Goal: Contribute content: Contribute content

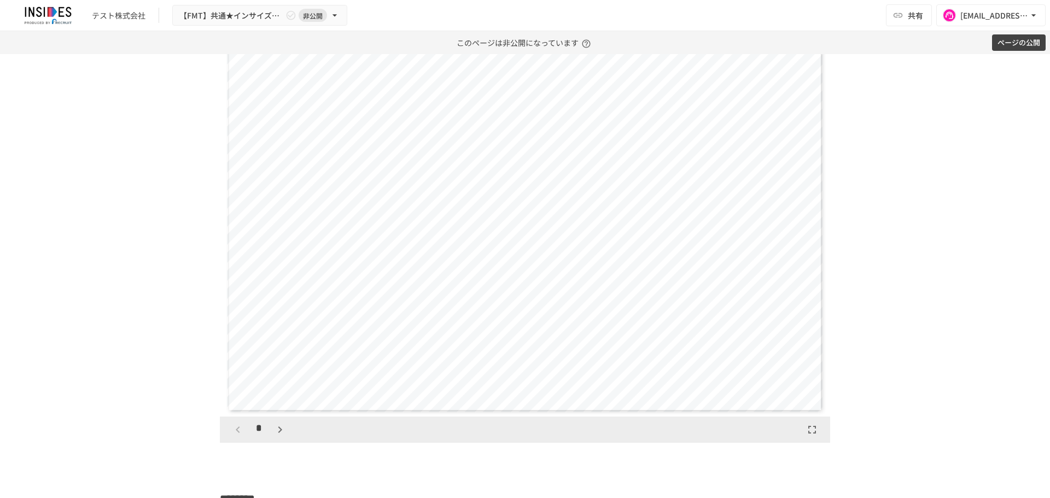
scroll to position [2005, 0]
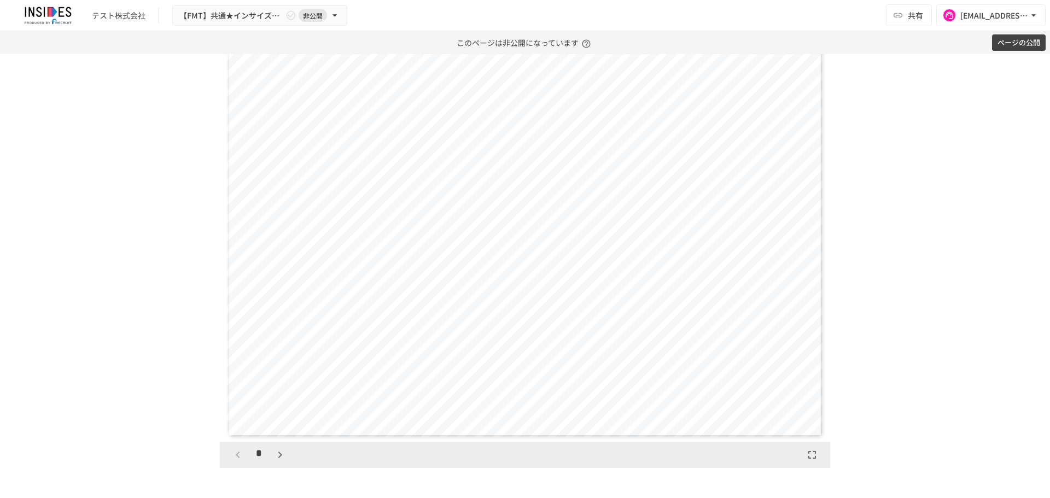
click at [276, 461] on icon "button" at bounding box center [279, 454] width 13 height 13
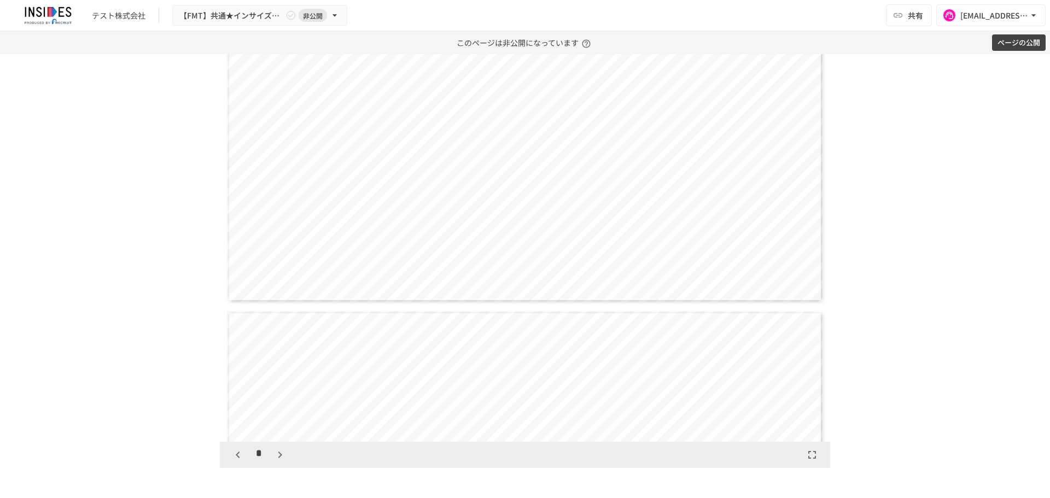
click at [276, 461] on icon "button" at bounding box center [279, 454] width 13 height 13
click at [279, 461] on icon "button" at bounding box center [285, 454] width 13 height 13
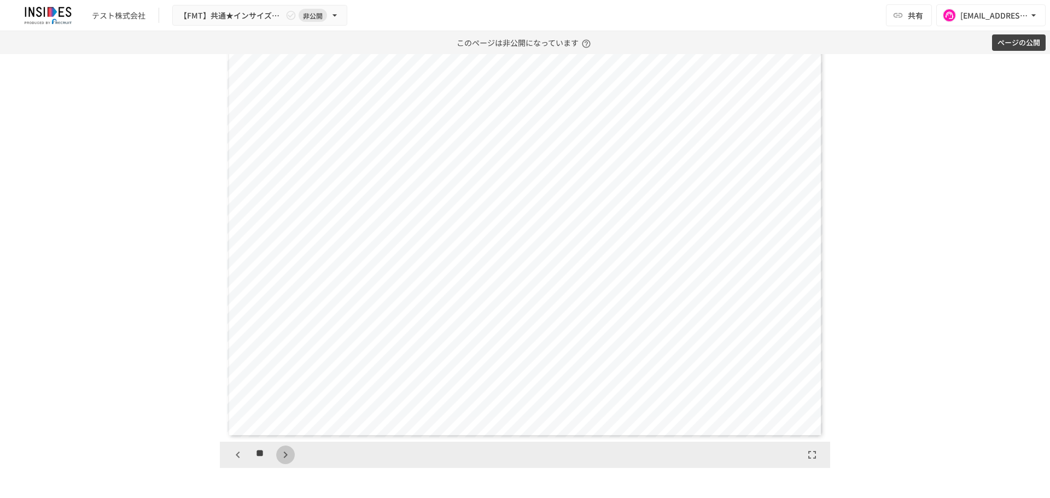
click at [279, 461] on icon "button" at bounding box center [285, 454] width 13 height 13
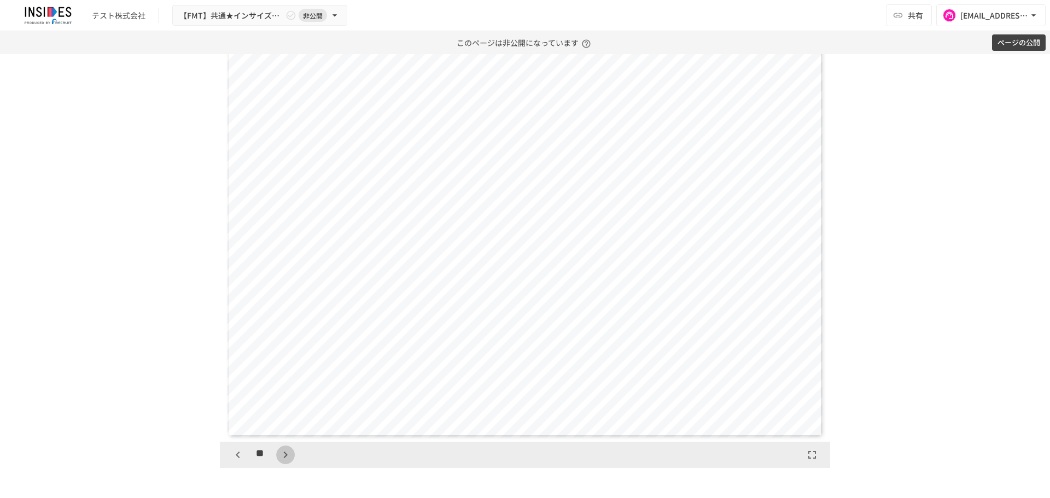
scroll to position [6315, 0]
click at [279, 461] on icon "button" at bounding box center [285, 454] width 13 height 13
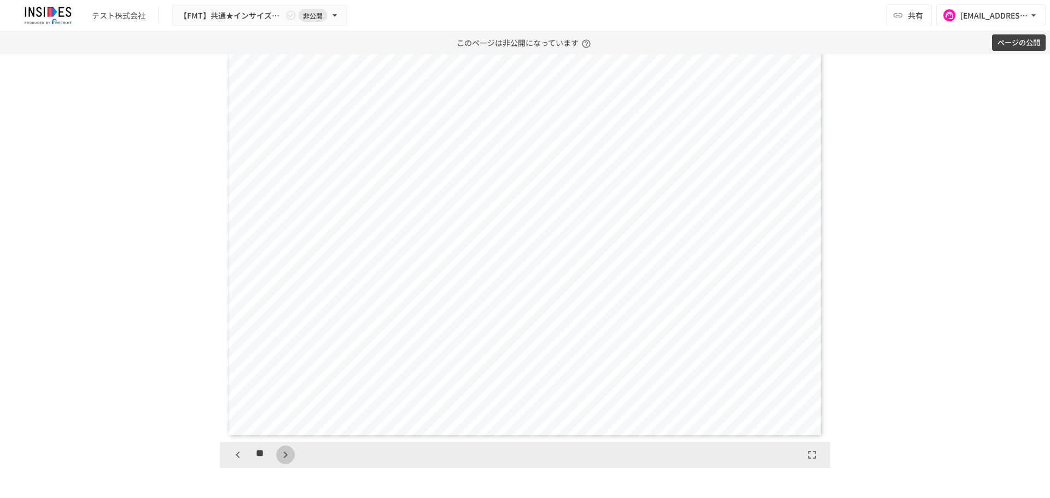
click at [279, 461] on icon "button" at bounding box center [285, 454] width 13 height 13
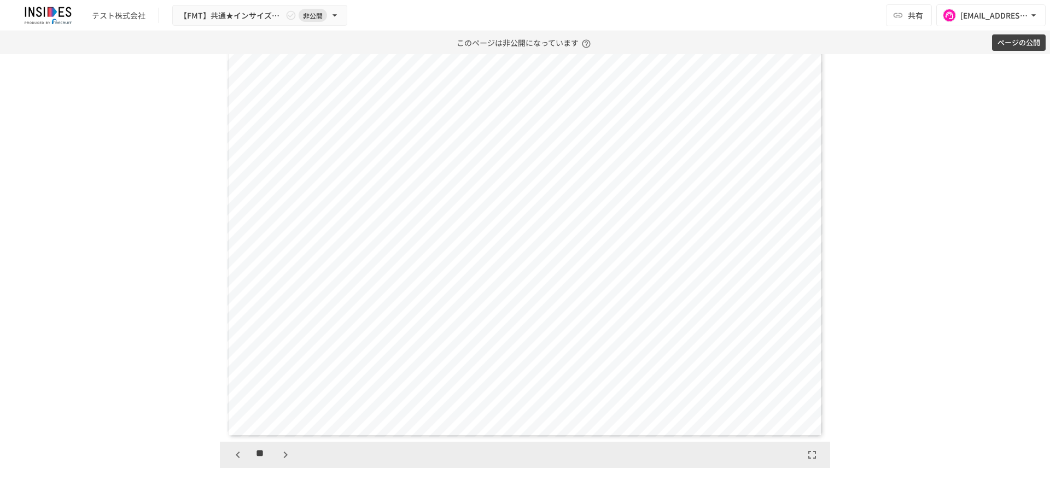
scroll to position [9683, 0]
click at [279, 461] on icon "button" at bounding box center [285, 454] width 13 height 13
click at [236, 461] on icon "button" at bounding box center [237, 454] width 13 height 13
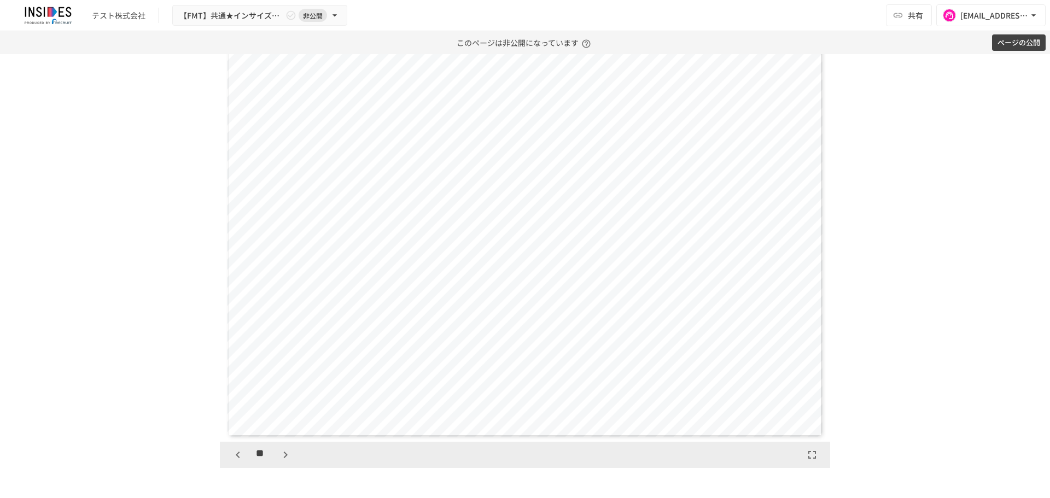
click at [236, 461] on icon "button" at bounding box center [237, 454] width 13 height 13
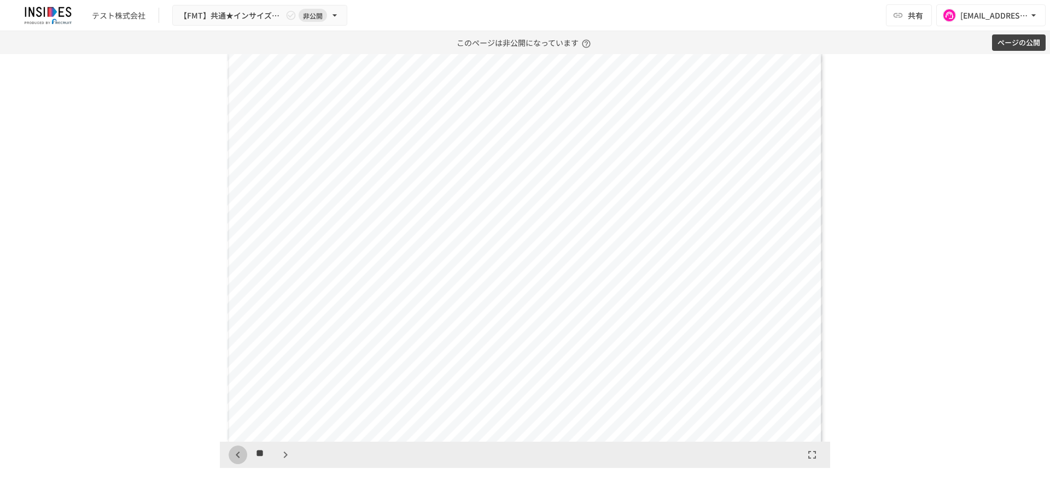
click at [236, 461] on icon "button" at bounding box center [237, 454] width 13 height 13
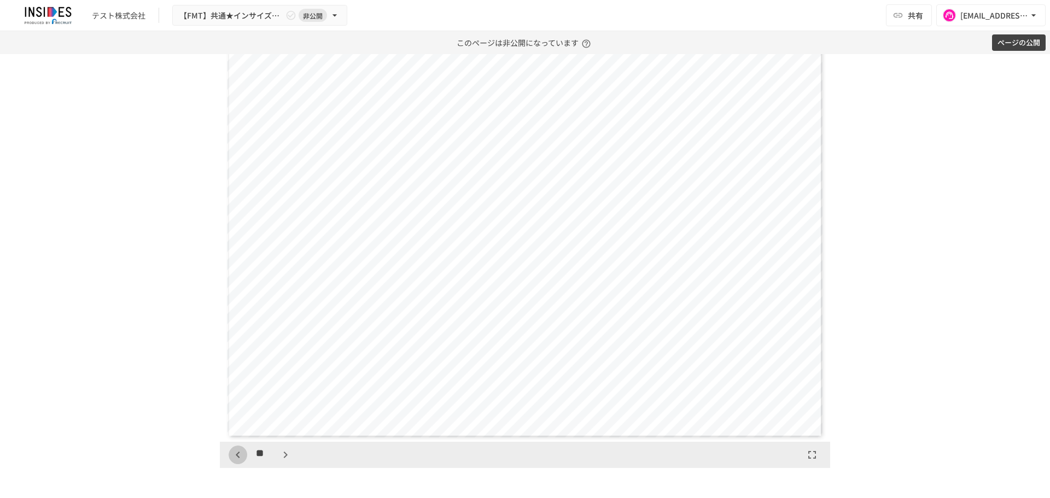
click at [236, 461] on icon "button" at bounding box center [237, 454] width 13 height 13
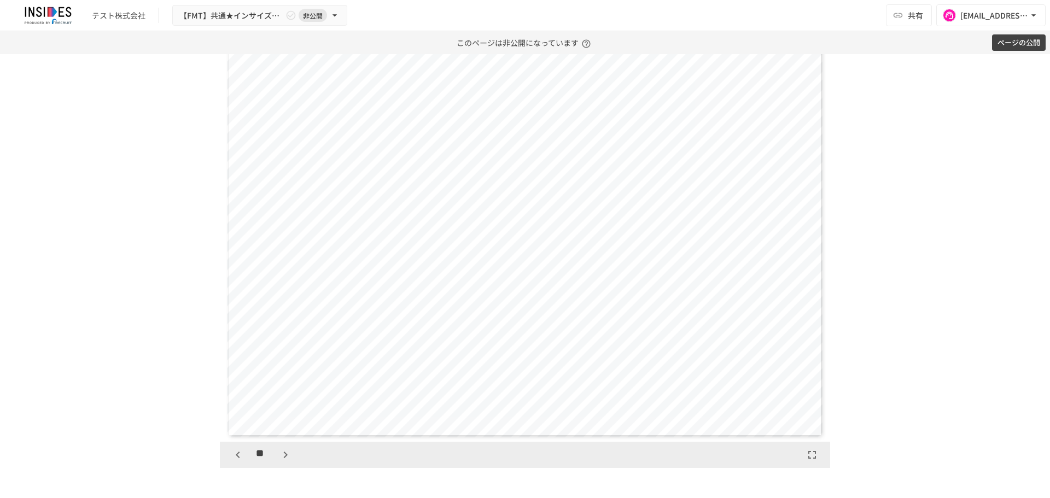
click at [236, 461] on icon "button" at bounding box center [237, 454] width 13 height 13
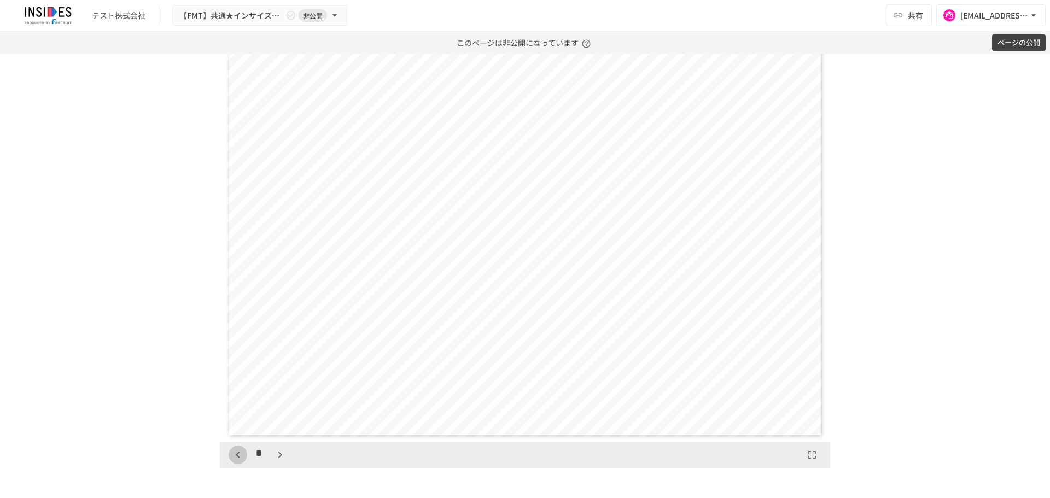
click at [236, 461] on icon "button" at bounding box center [237, 454] width 13 height 13
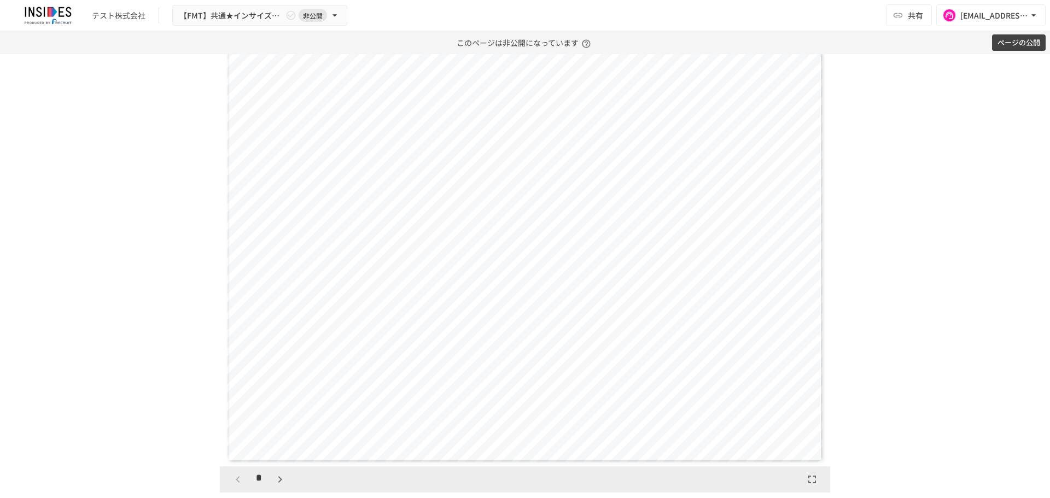
scroll to position [1182, 0]
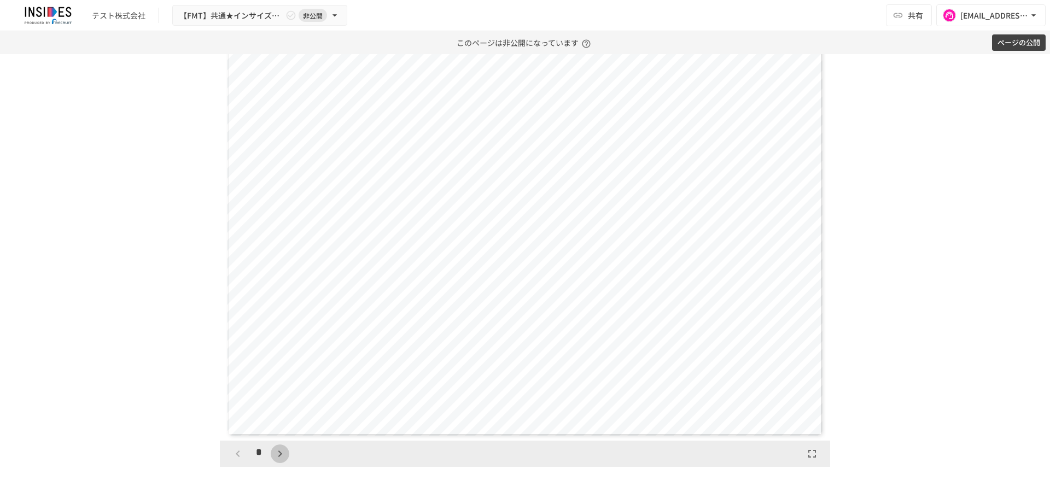
click at [279, 460] on icon "button" at bounding box center [279, 453] width 13 height 13
click at [235, 460] on icon "button" at bounding box center [237, 453] width 13 height 13
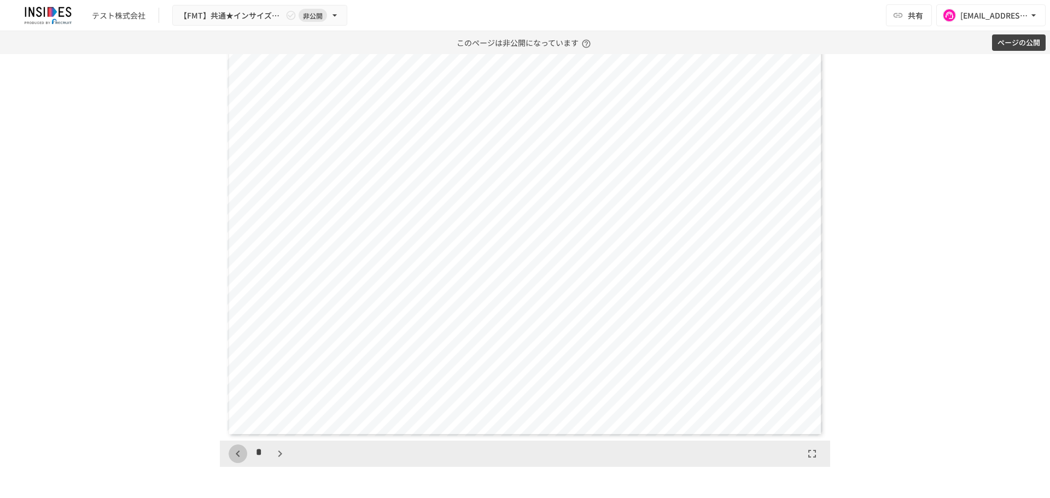
scroll to position [421, 0]
click at [235, 460] on icon "button" at bounding box center [237, 453] width 13 height 13
click at [235, 463] on div "*" at bounding box center [259, 453] width 61 height 19
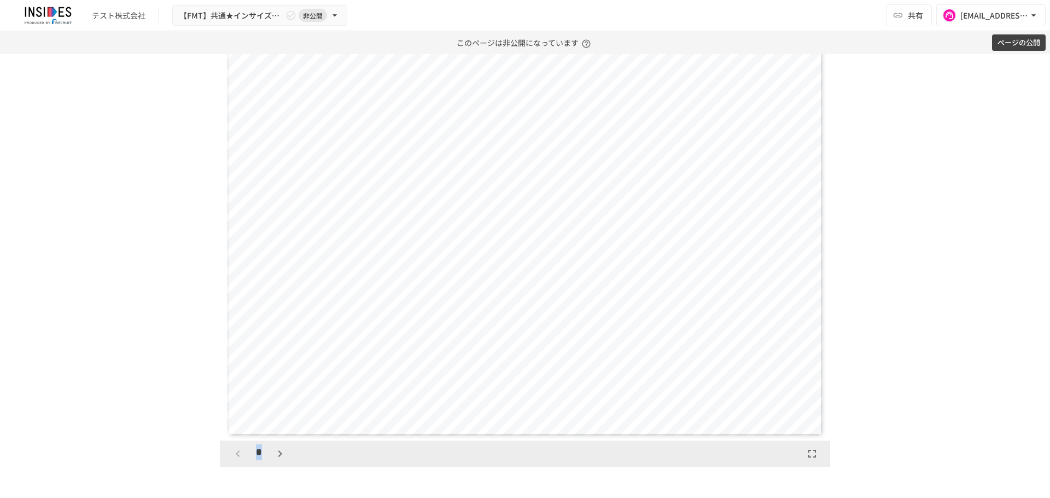
click at [235, 463] on div "*" at bounding box center [259, 453] width 61 height 19
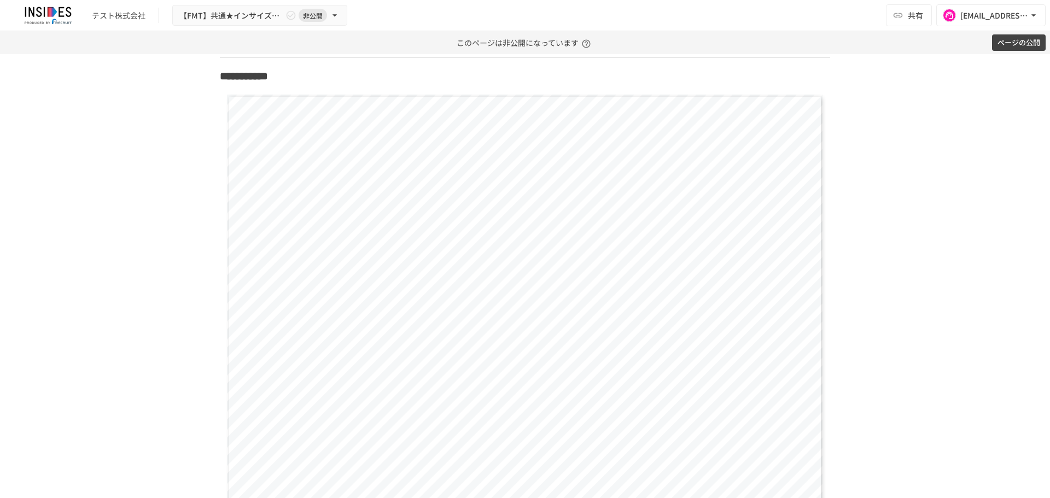
scroll to position [1913, 0]
click at [64, 205] on div "**********" at bounding box center [525, 276] width 1050 height 444
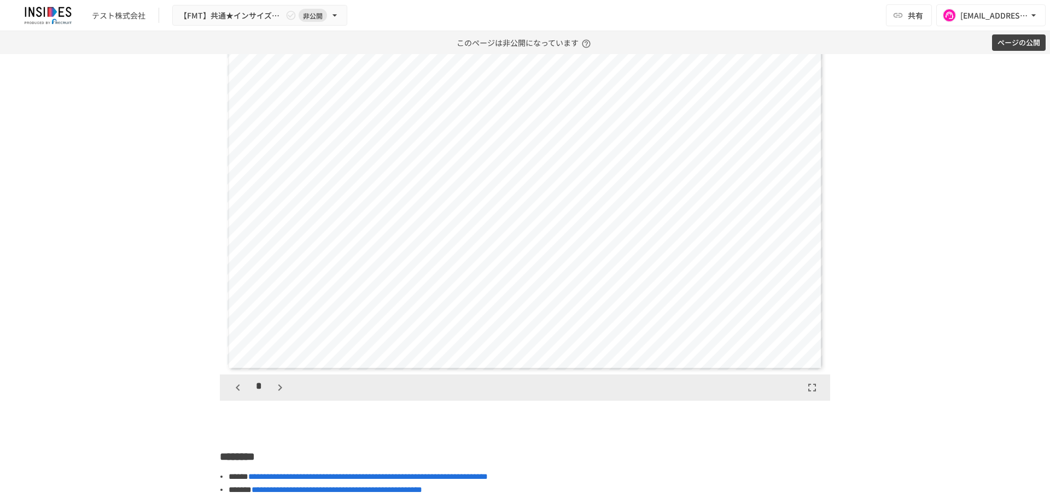
scroll to position [2096, 0]
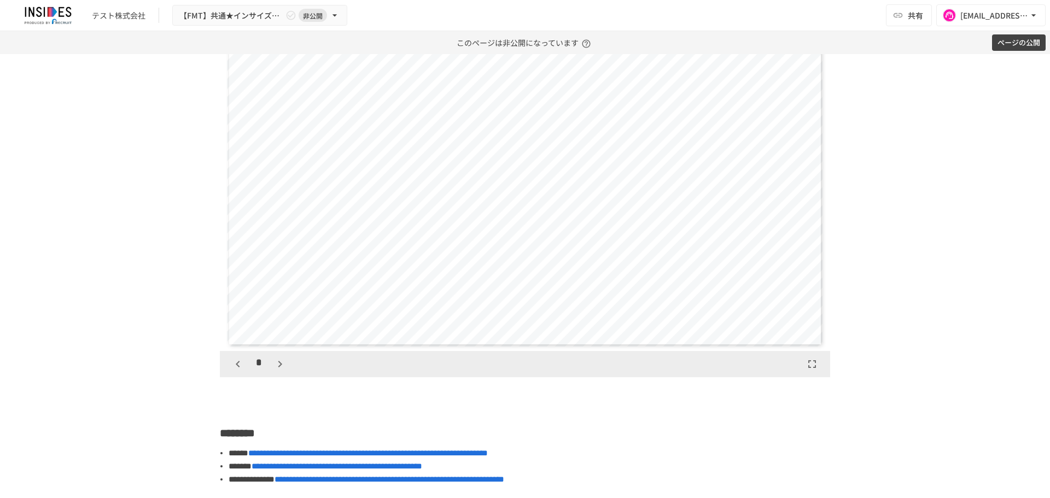
click at [236, 367] on icon "button" at bounding box center [238, 364] width 4 height 7
click at [235, 373] on div "*" at bounding box center [259, 364] width 61 height 19
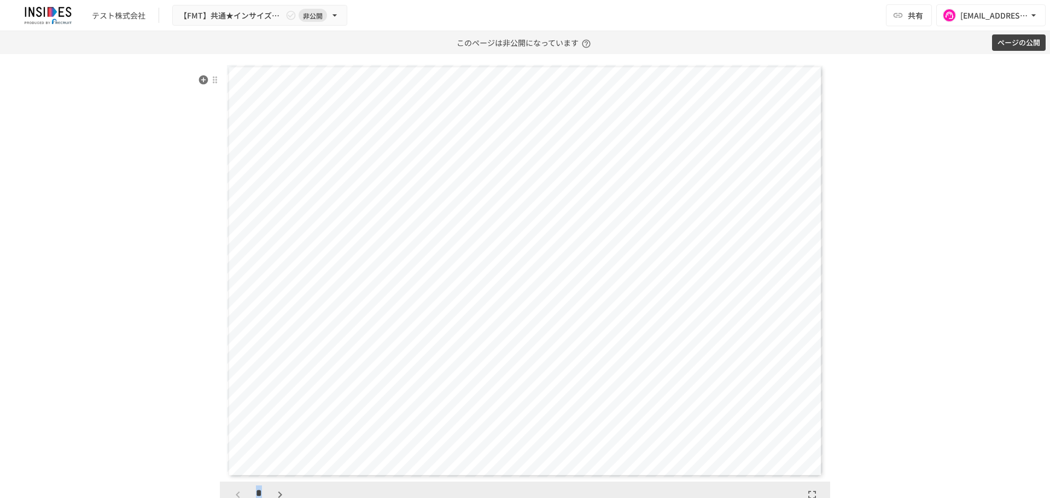
scroll to position [2005, 0]
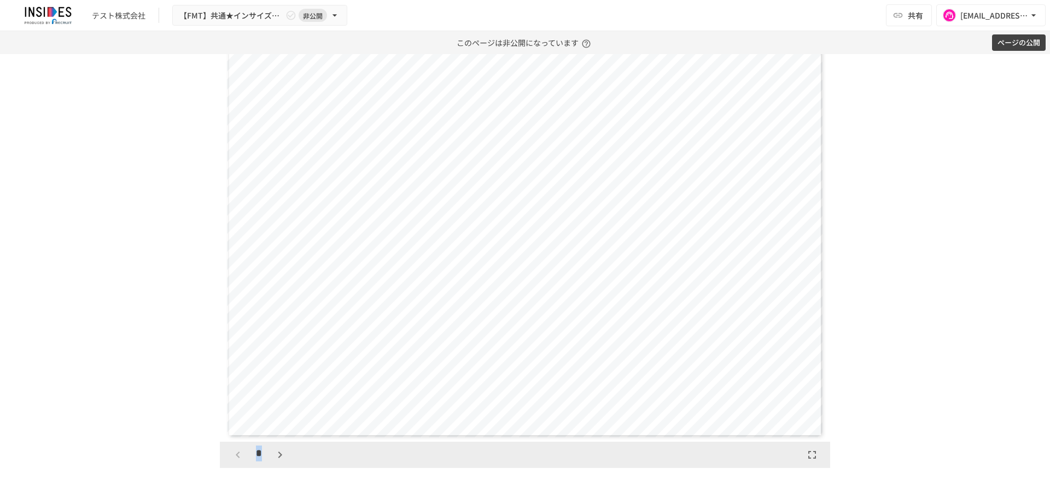
click at [278, 458] on icon "button" at bounding box center [280, 455] width 4 height 7
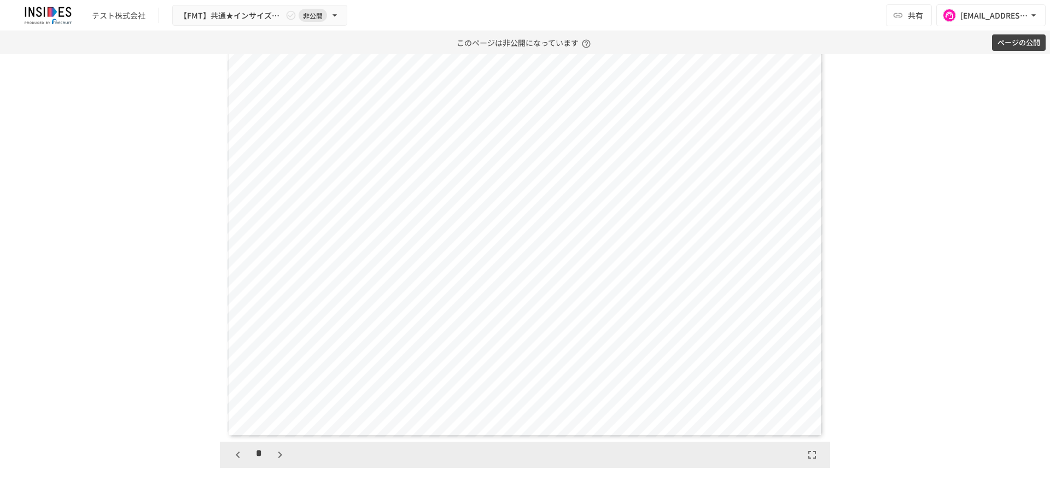
click at [278, 458] on icon "button" at bounding box center [280, 455] width 4 height 7
click at [273, 461] on icon "button" at bounding box center [279, 454] width 13 height 13
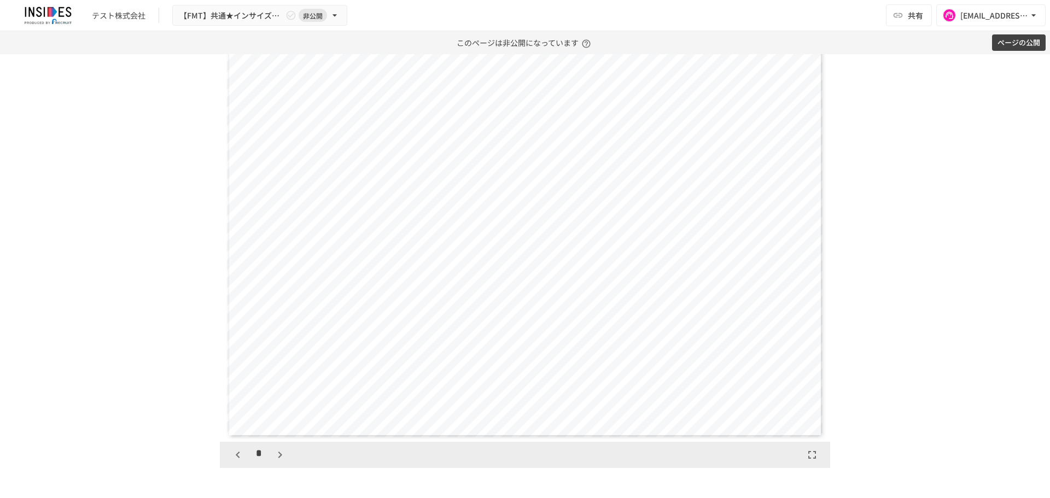
click at [273, 464] on button "button" at bounding box center [280, 455] width 19 height 19
click at [276, 464] on button "button" at bounding box center [285, 455] width 19 height 19
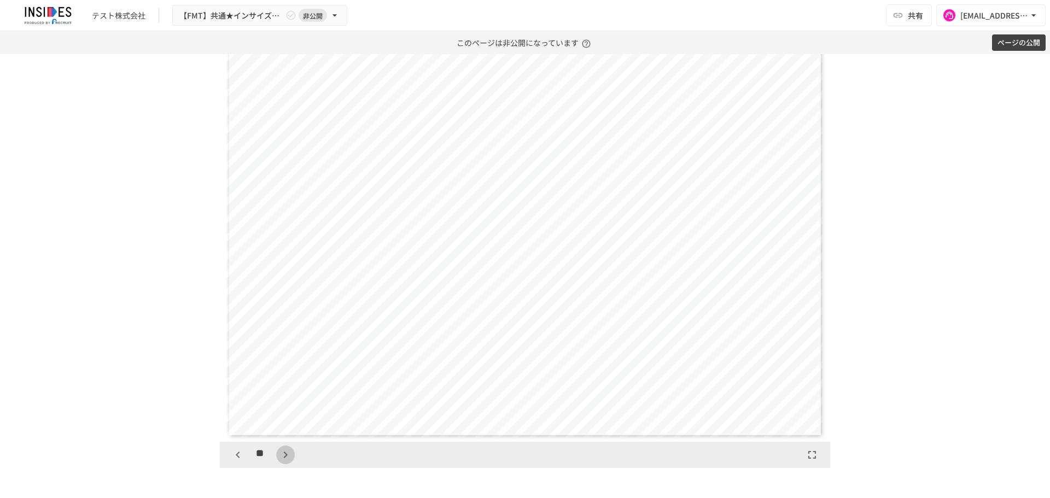
click at [276, 464] on button "button" at bounding box center [285, 455] width 19 height 19
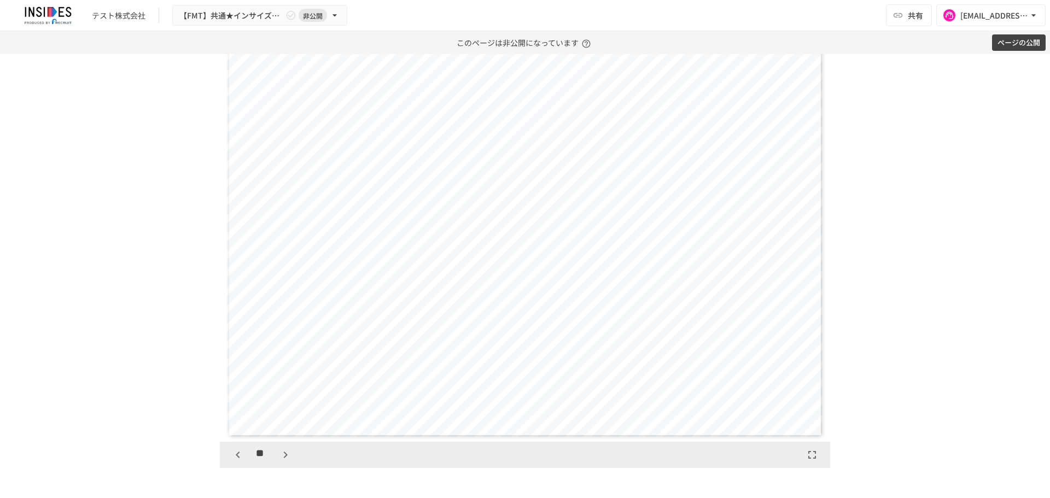
click at [276, 464] on button "button" at bounding box center [285, 455] width 19 height 19
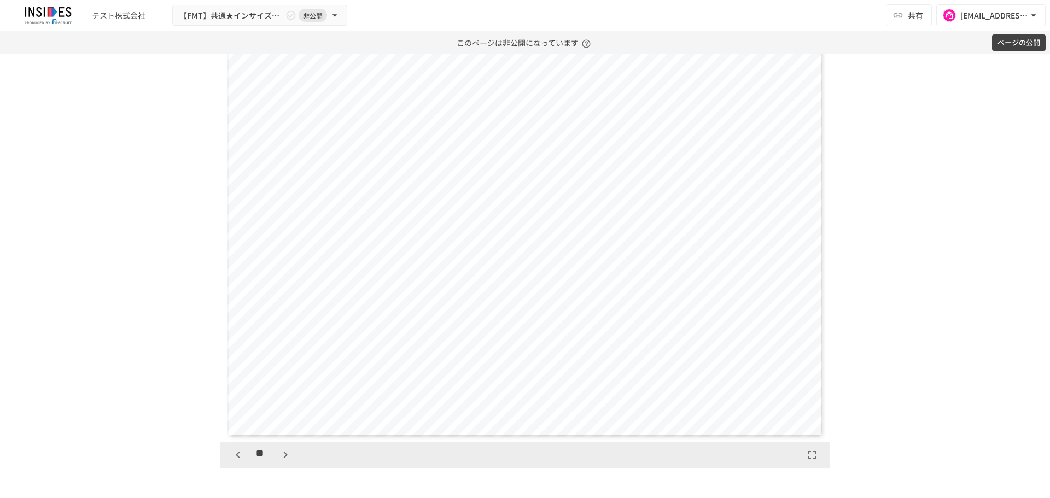
click at [276, 464] on button "button" at bounding box center [285, 455] width 19 height 19
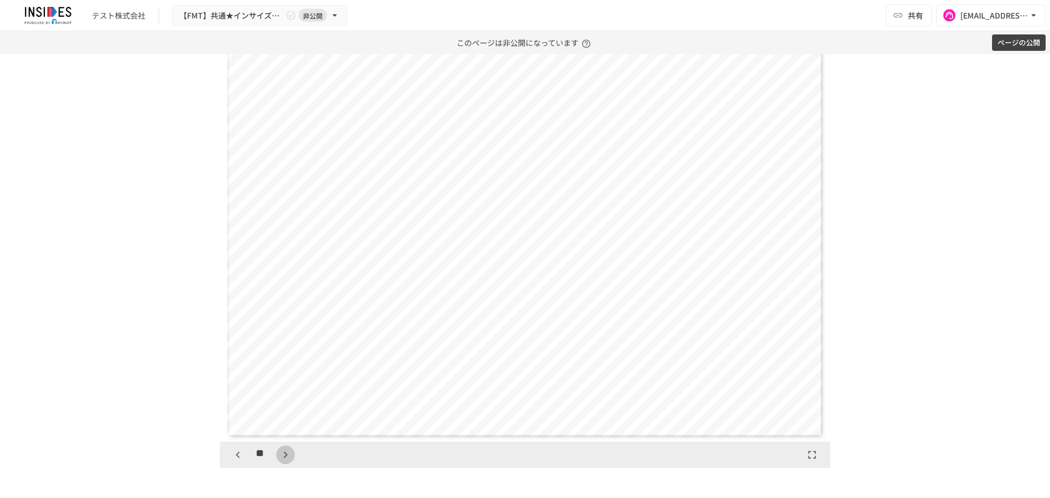
click at [276, 464] on button "button" at bounding box center [285, 455] width 19 height 19
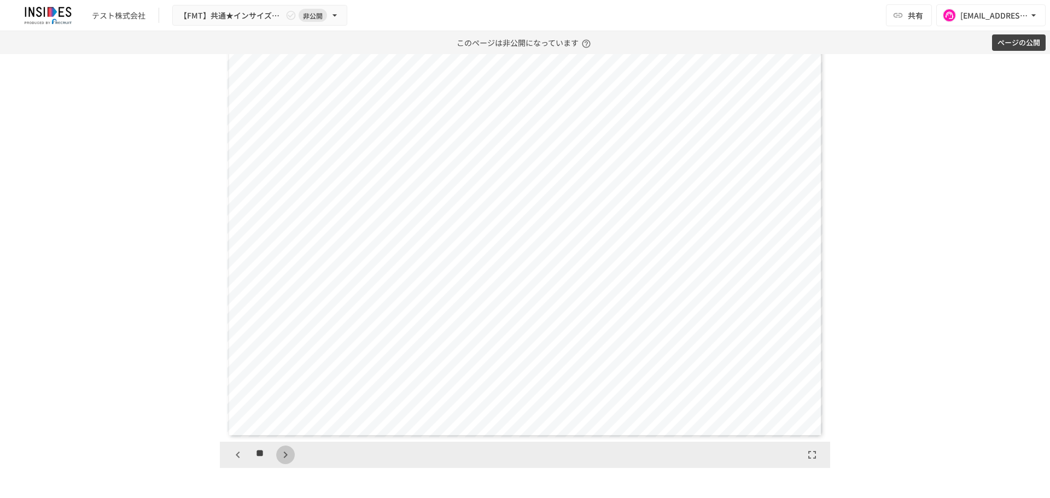
click at [276, 464] on button "button" at bounding box center [285, 455] width 19 height 19
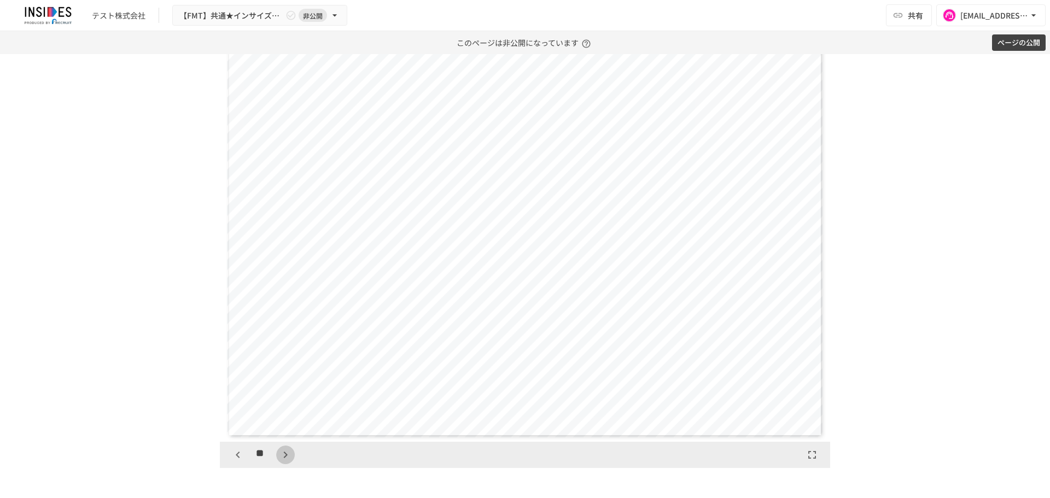
click at [276, 464] on button "button" at bounding box center [285, 455] width 19 height 19
click at [236, 461] on icon "button" at bounding box center [237, 454] width 13 height 13
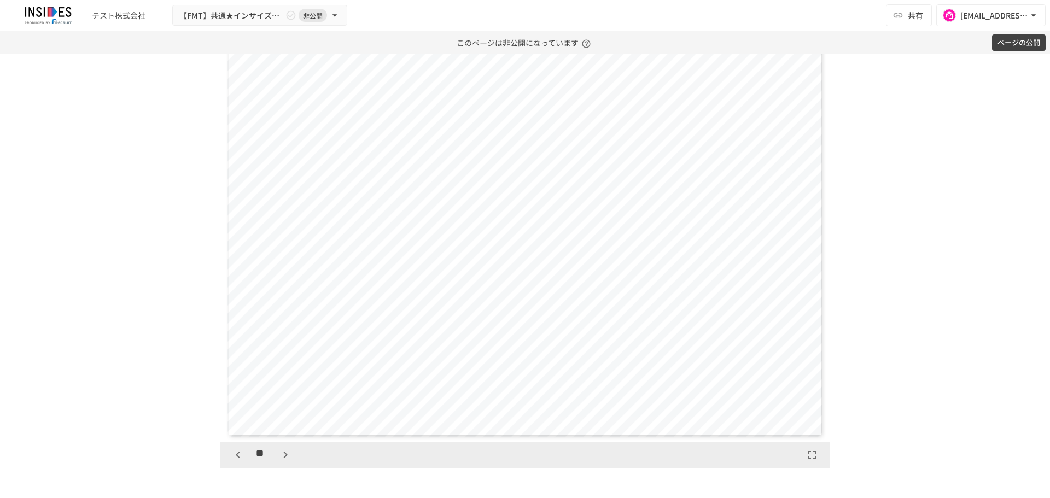
click at [236, 461] on icon "button" at bounding box center [237, 454] width 13 height 13
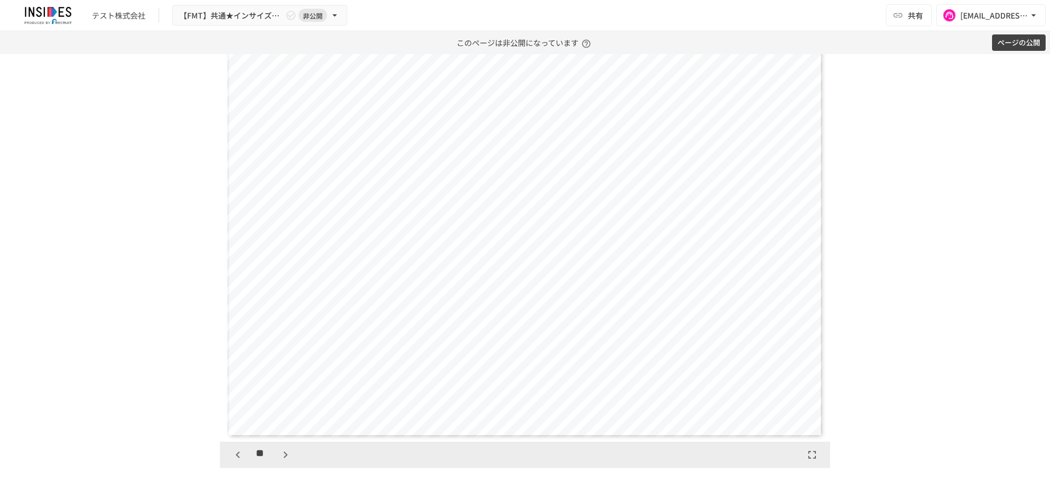
click at [236, 461] on icon "button" at bounding box center [237, 454] width 13 height 13
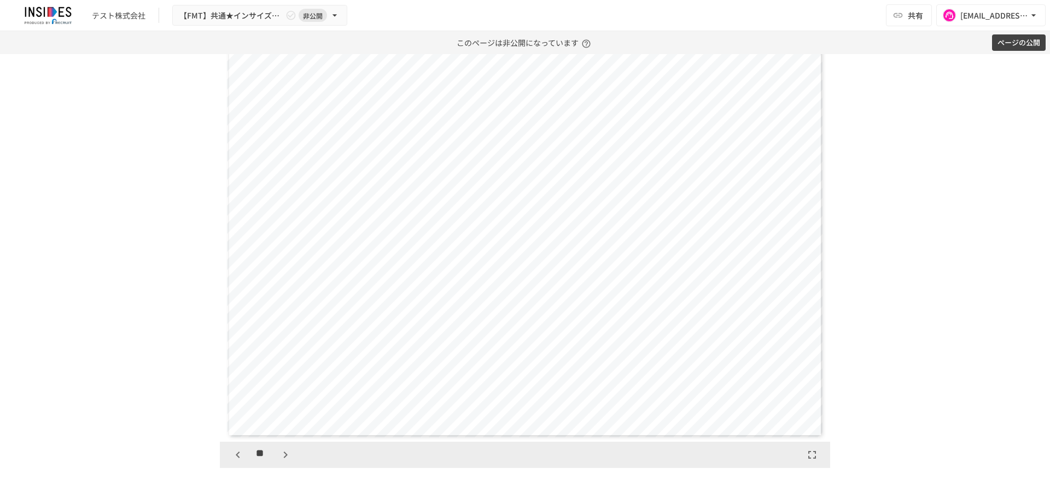
scroll to position [12630, 0]
click at [284, 461] on icon "button" at bounding box center [285, 454] width 13 height 13
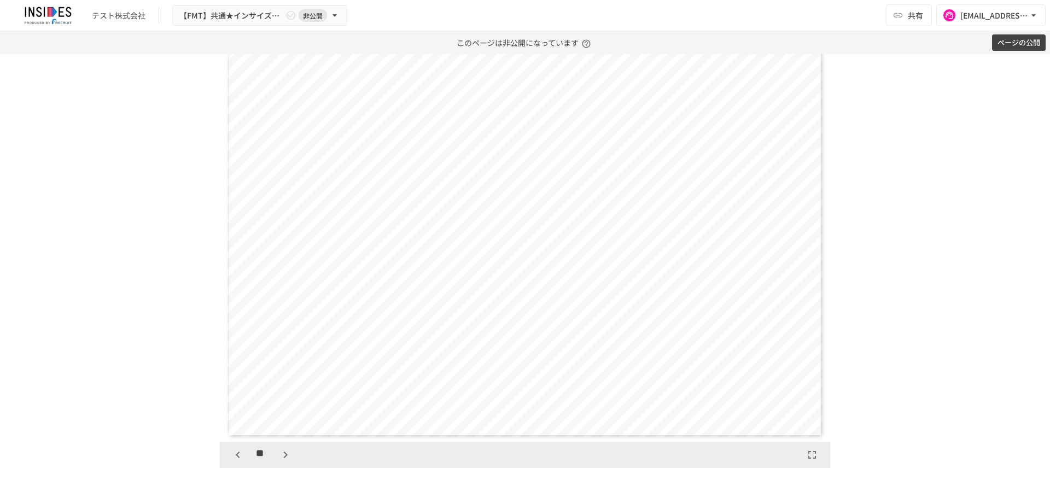
click at [284, 461] on icon "button" at bounding box center [285, 454] width 13 height 13
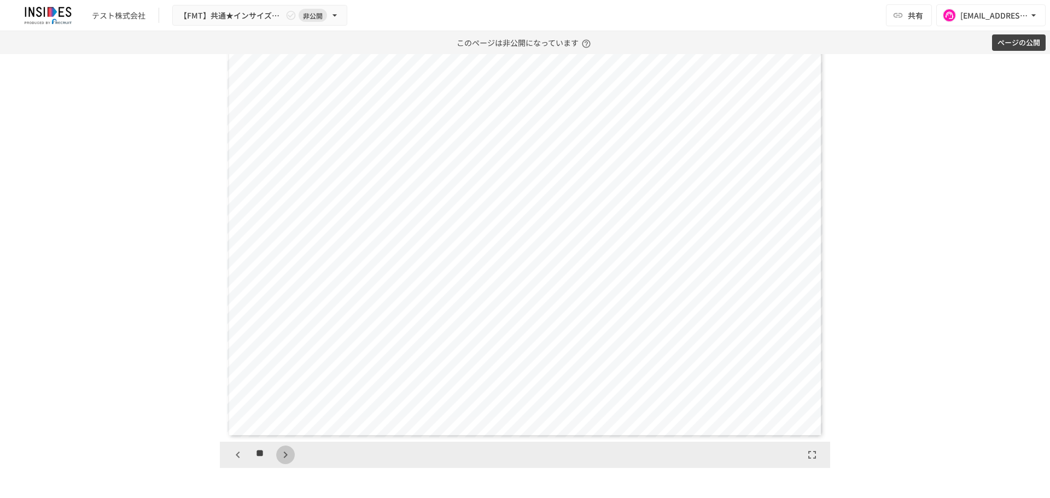
click at [284, 461] on icon "button" at bounding box center [285, 454] width 13 height 13
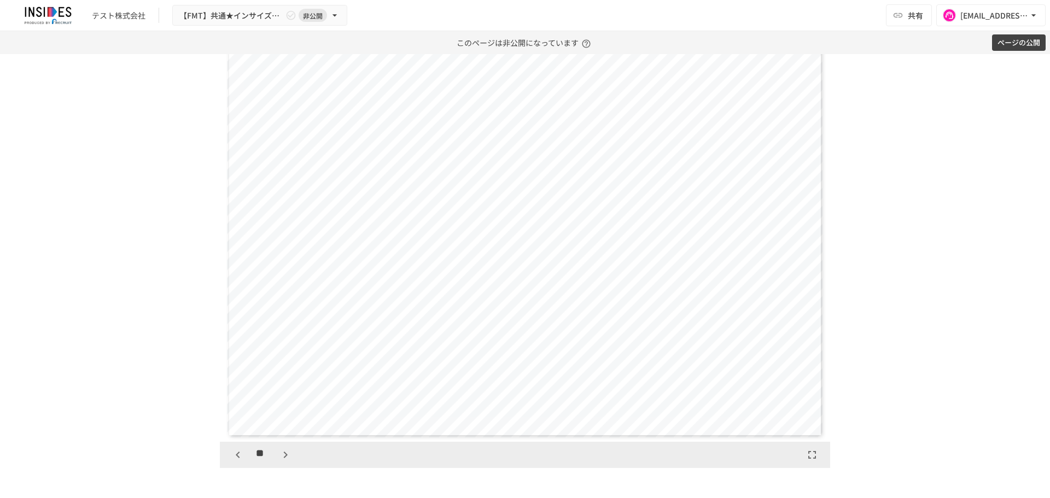
drag, startPoint x: 170, startPoint y: 336, endPoint x: 177, endPoint y: 314, distance: 22.3
click at [170, 336] on div "**********" at bounding box center [525, 276] width 1050 height 444
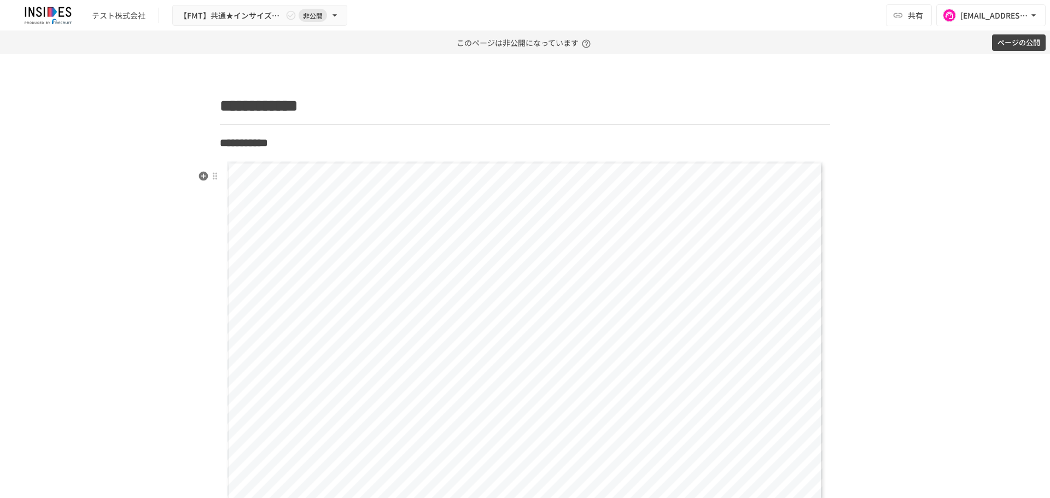
scroll to position [1731, 0]
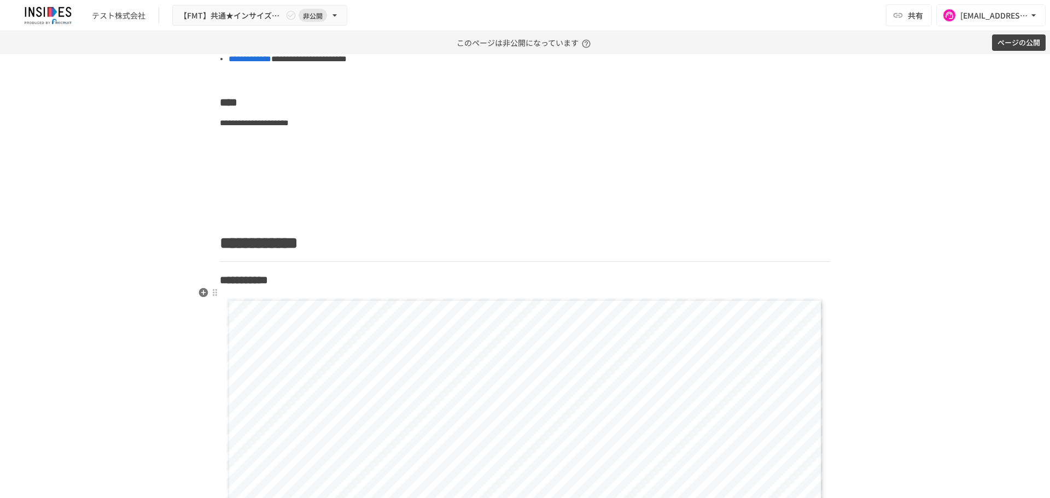
click at [399, 286] on h3 "**********" at bounding box center [525, 280] width 610 height 19
click at [213, 296] on div at bounding box center [214, 292] width 9 height 9
click at [241, 478] on span "削除" at bounding box center [296, 478] width 136 height 10
click at [210, 288] on div at bounding box center [214, 286] width 9 height 9
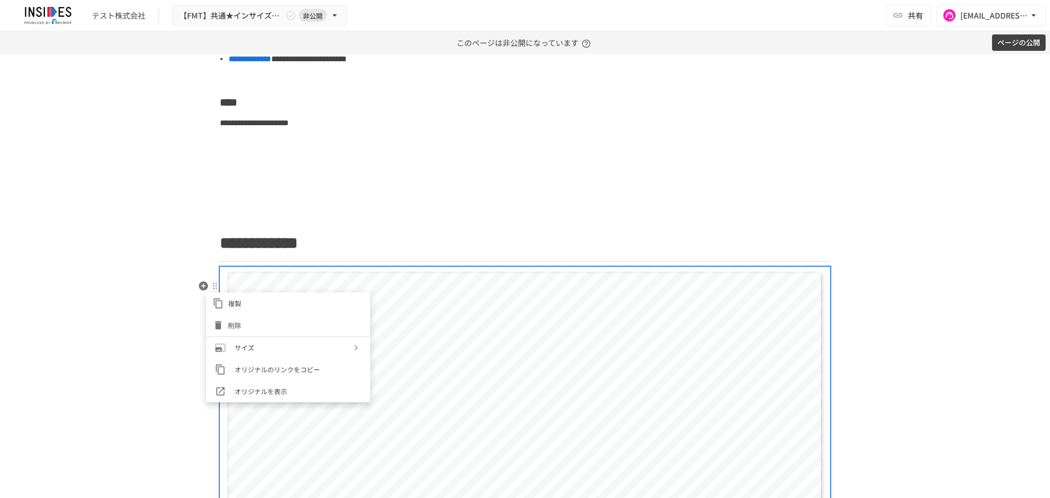
click at [240, 319] on li "削除" at bounding box center [288, 325] width 164 height 22
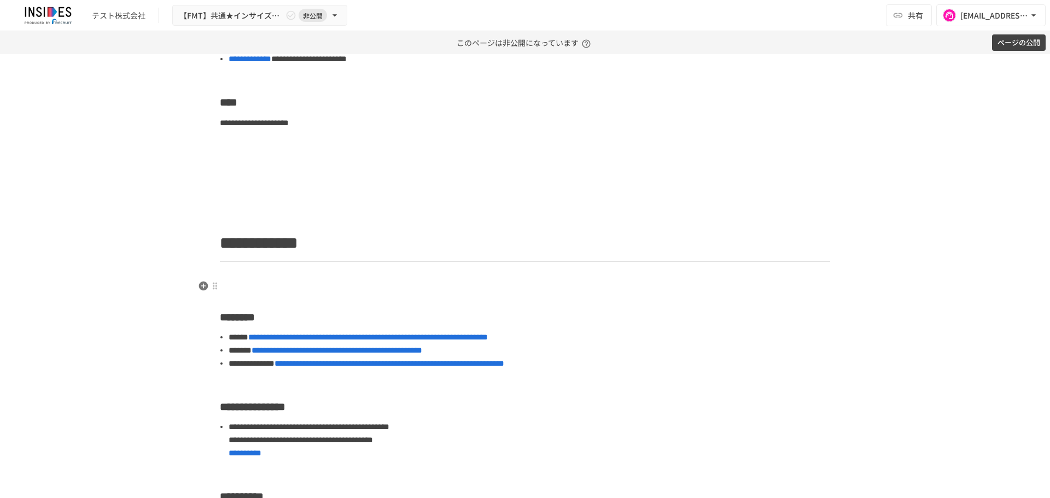
click at [225, 280] on p at bounding box center [525, 273] width 610 height 14
click at [201, 289] on icon "button" at bounding box center [203, 286] width 9 height 9
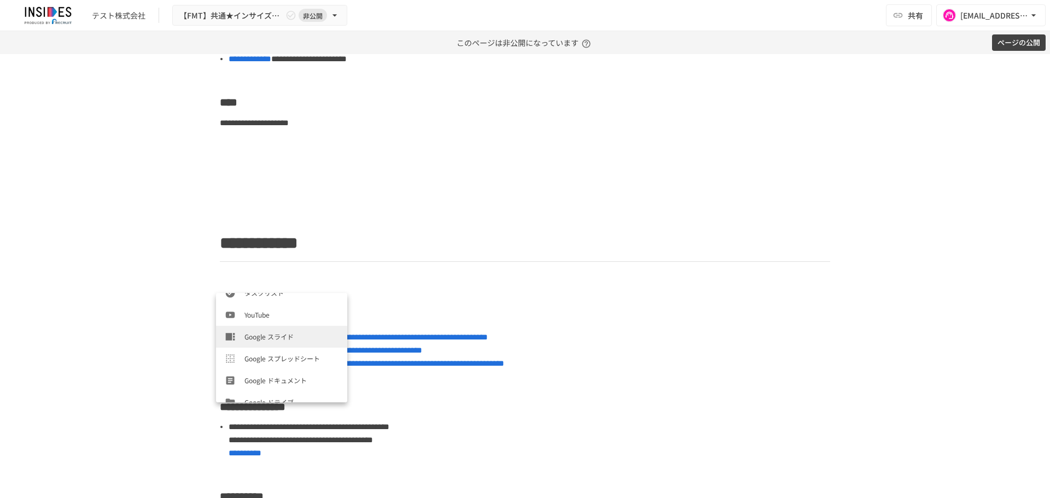
scroll to position [372, 0]
click at [258, 352] on span "PDF" at bounding box center [291, 347] width 94 height 10
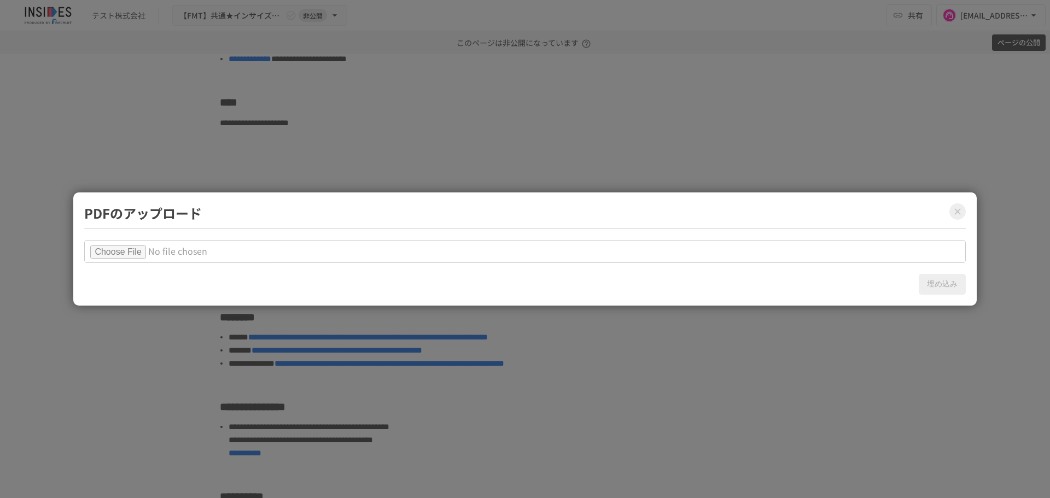
click at [148, 251] on input "file" at bounding box center [524, 251] width 881 height 23
type input "**********"
click at [960, 288] on button "埋め込み" at bounding box center [941, 284] width 47 height 21
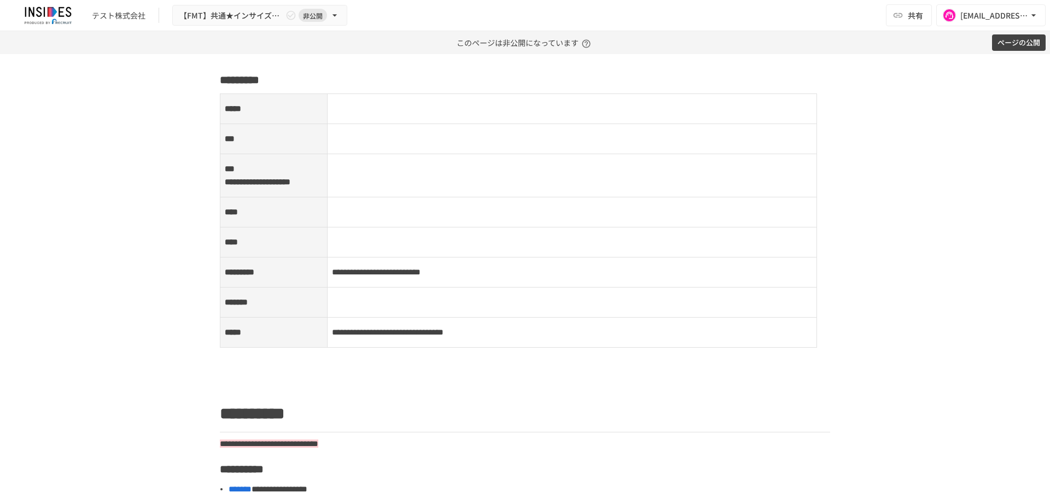
scroll to position [0, 0]
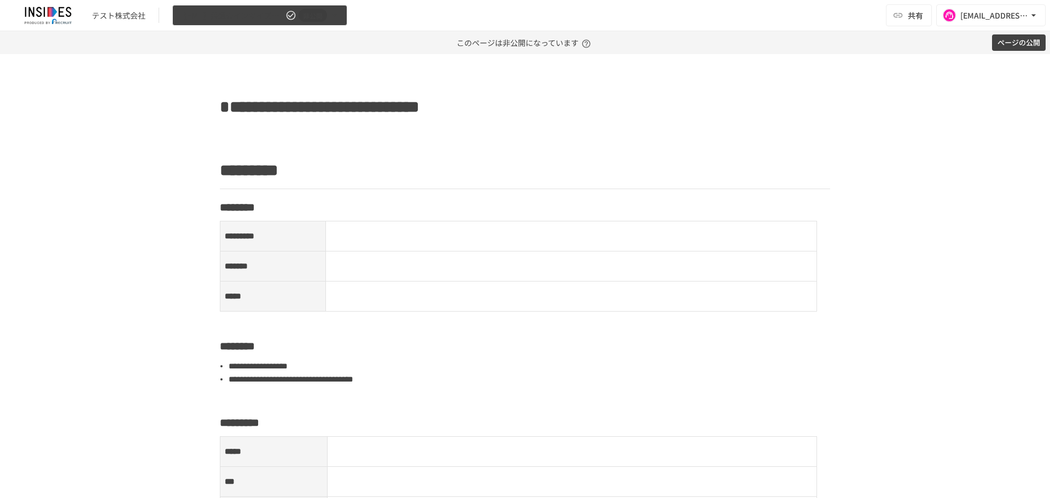
click at [249, 22] on button "【FMT】共通★インサイズ概要 非公開" at bounding box center [259, 15] width 175 height 21
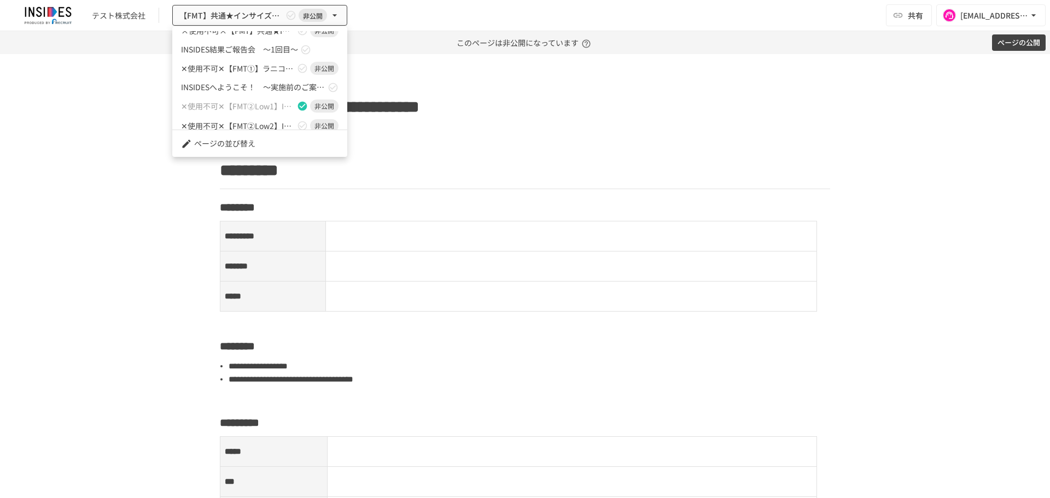
scroll to position [391, 0]
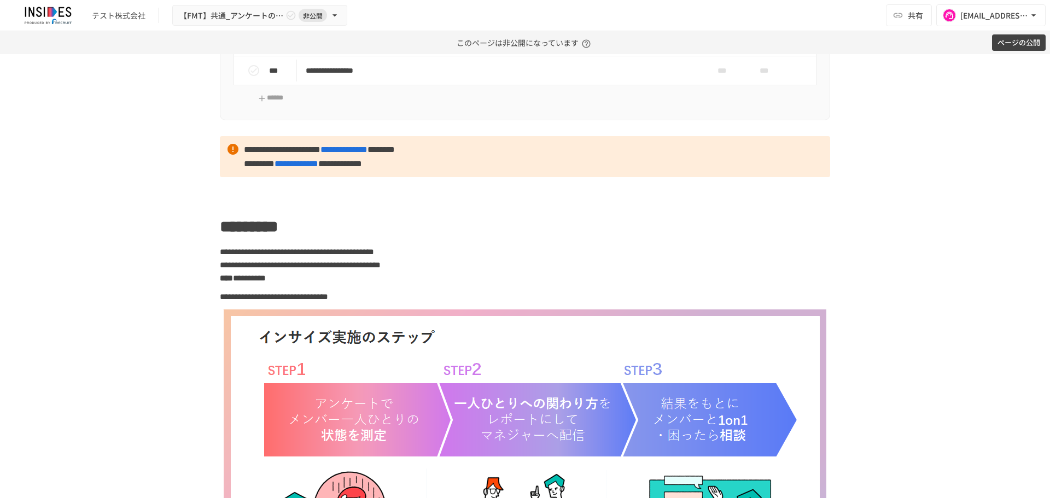
scroll to position [1029, 0]
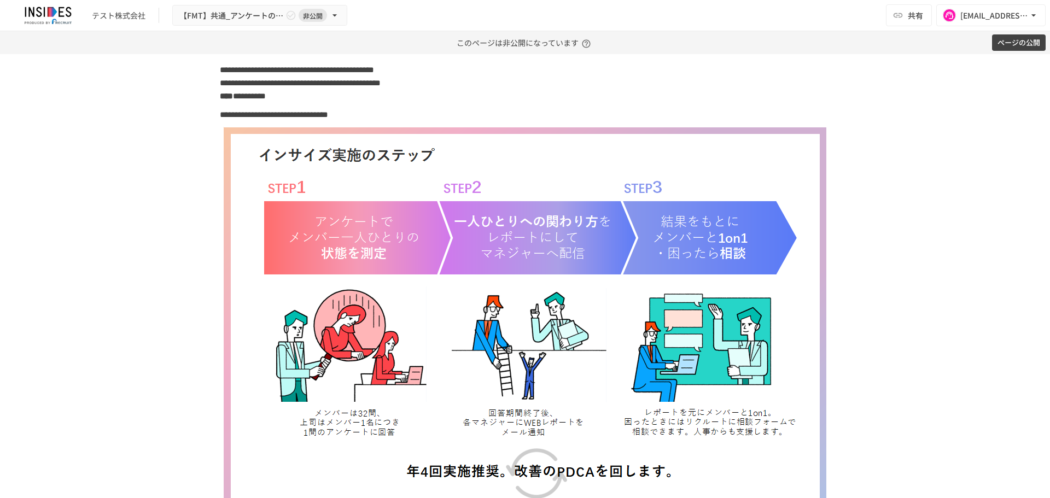
click at [456, 254] on img at bounding box center [525, 321] width 604 height 388
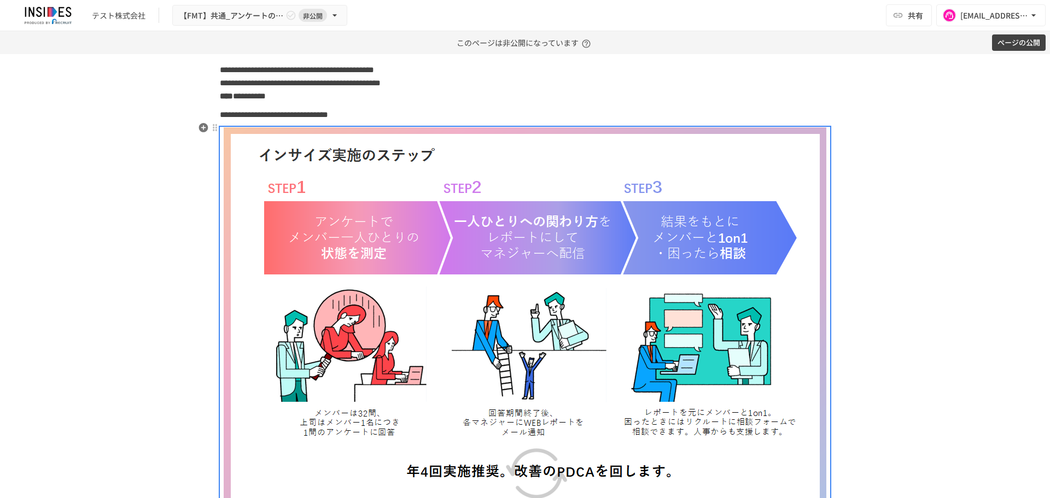
click at [536, 121] on p "**********" at bounding box center [525, 115] width 610 height 14
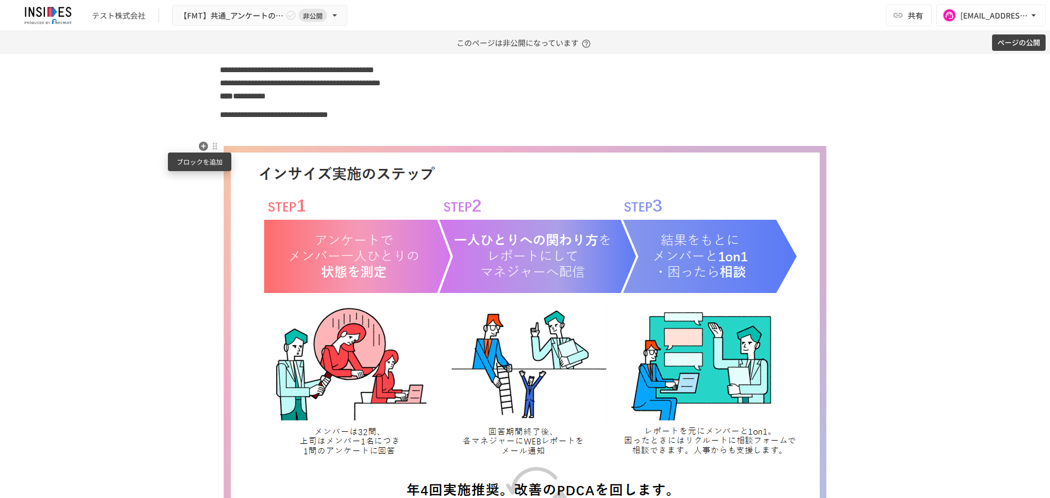
click at [203, 148] on icon "button" at bounding box center [203, 146] width 9 height 9
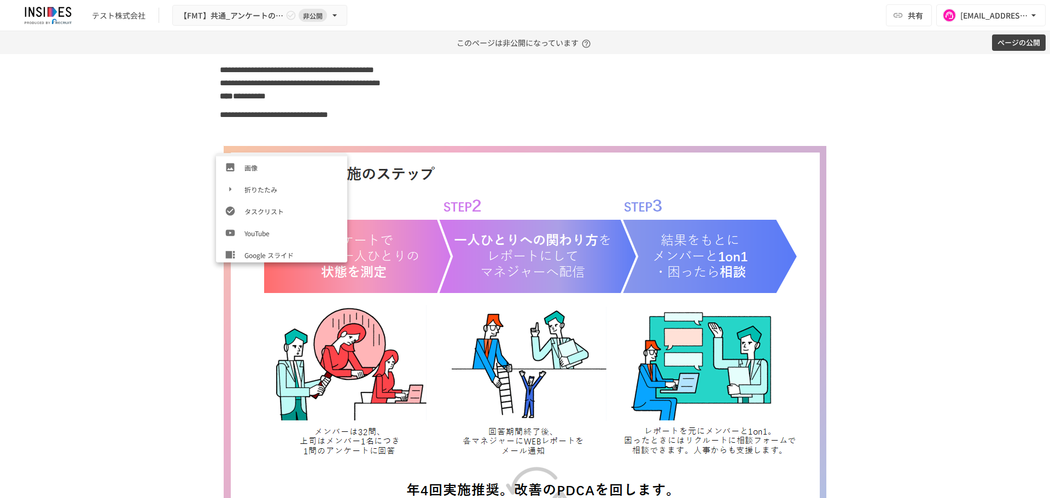
scroll to position [190, 0]
click at [262, 201] on li "画像" at bounding box center [281, 193] width 131 height 22
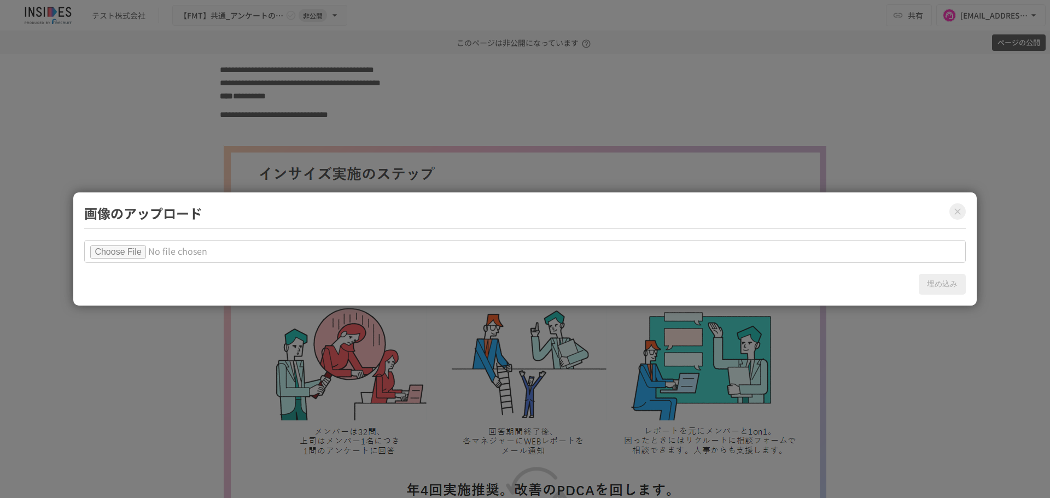
click at [142, 251] on input "file" at bounding box center [524, 251] width 881 height 23
type input "**********"
click at [963, 286] on button "埋め込み" at bounding box center [941, 284] width 47 height 21
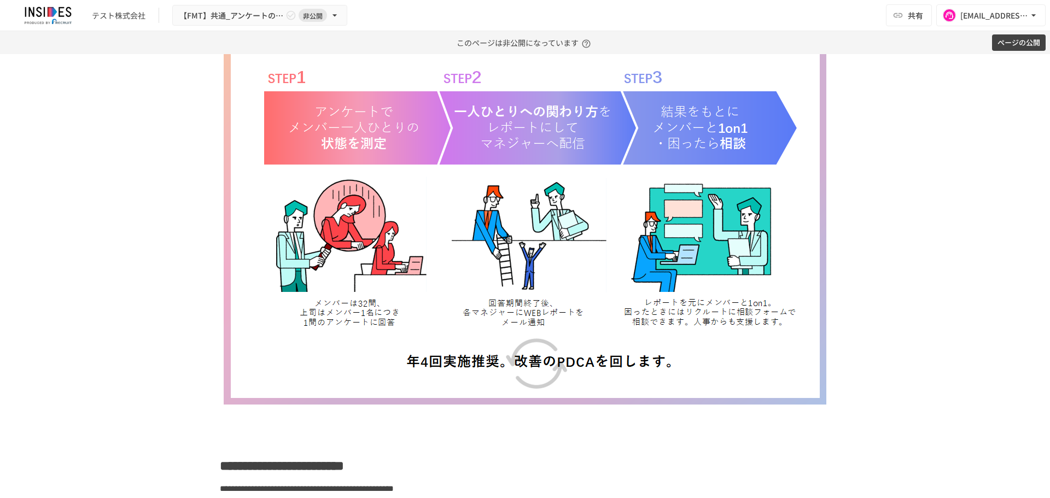
scroll to position [1576, 0]
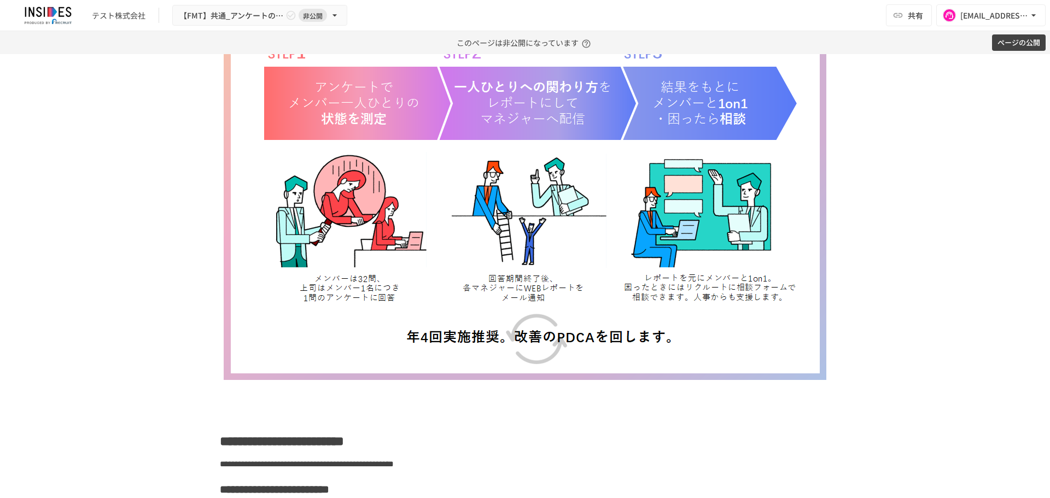
click at [468, 232] on img at bounding box center [525, 186] width 604 height 388
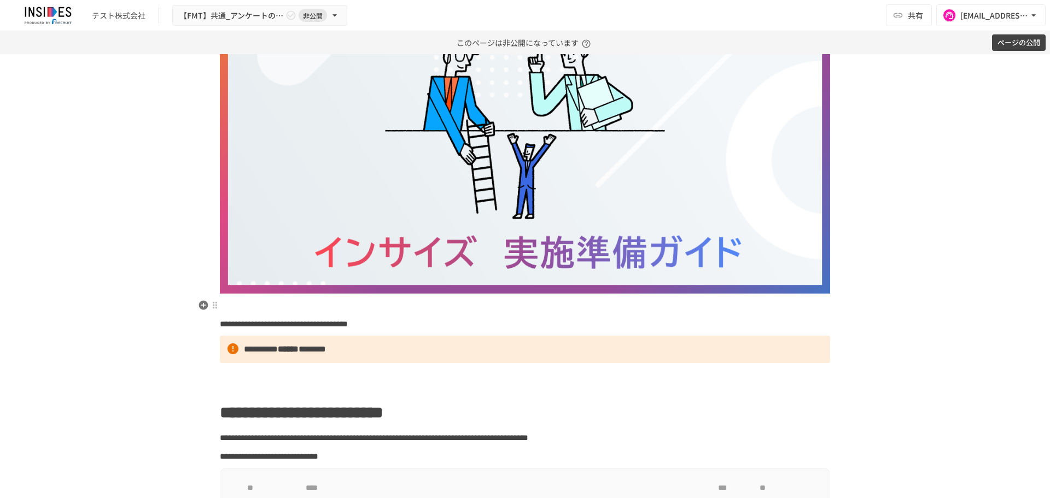
scroll to position [0, 0]
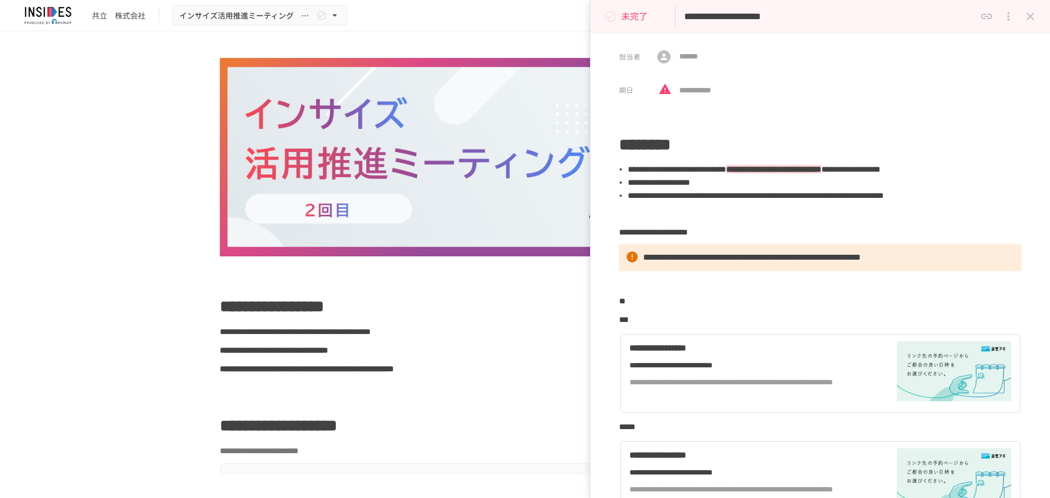
scroll to position [3372, 0]
